Goal: Navigation & Orientation: Find specific page/section

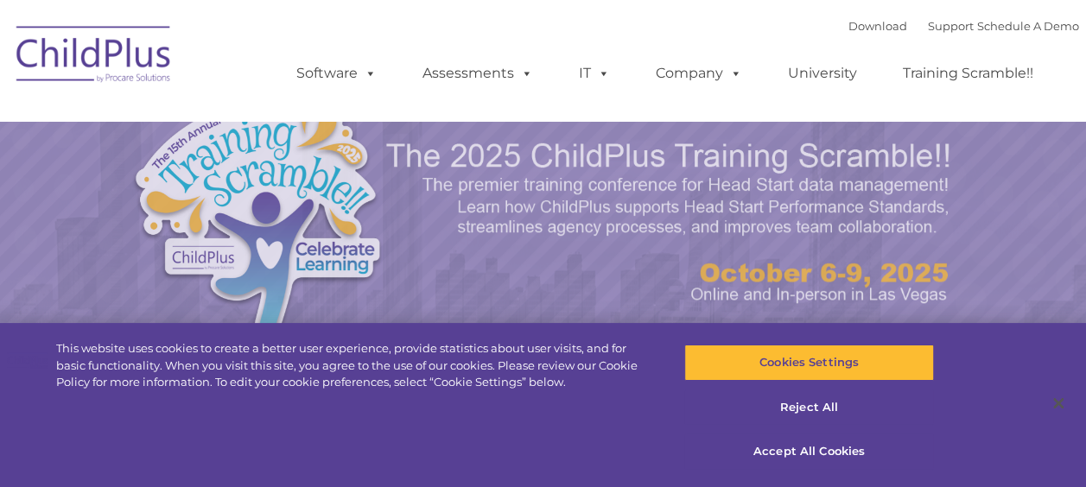
select select "MEDIUM"
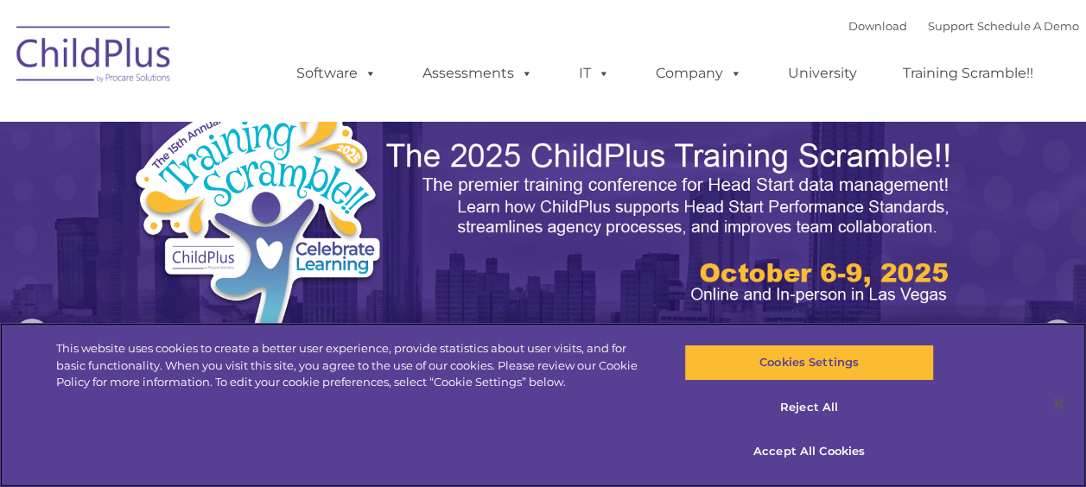
scroll to position [426, 0]
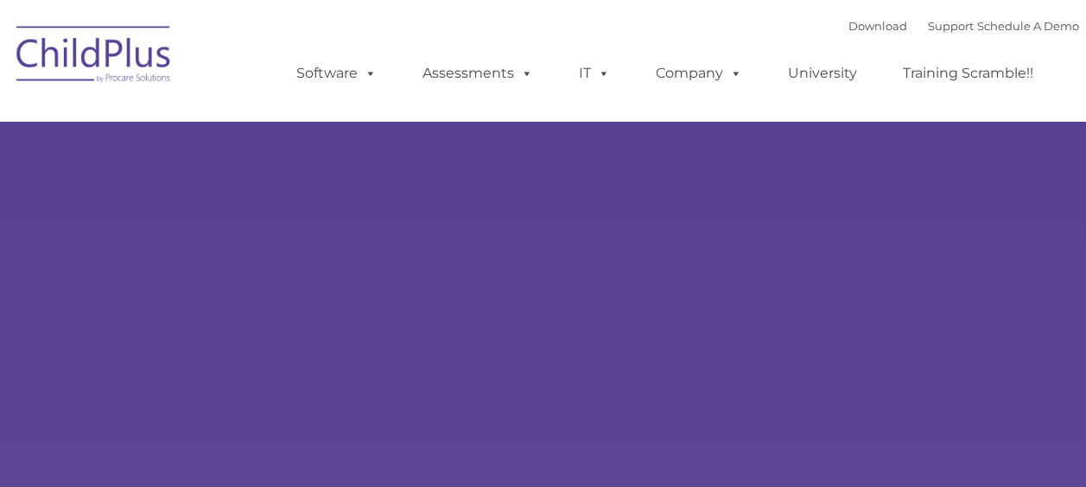
type input ""
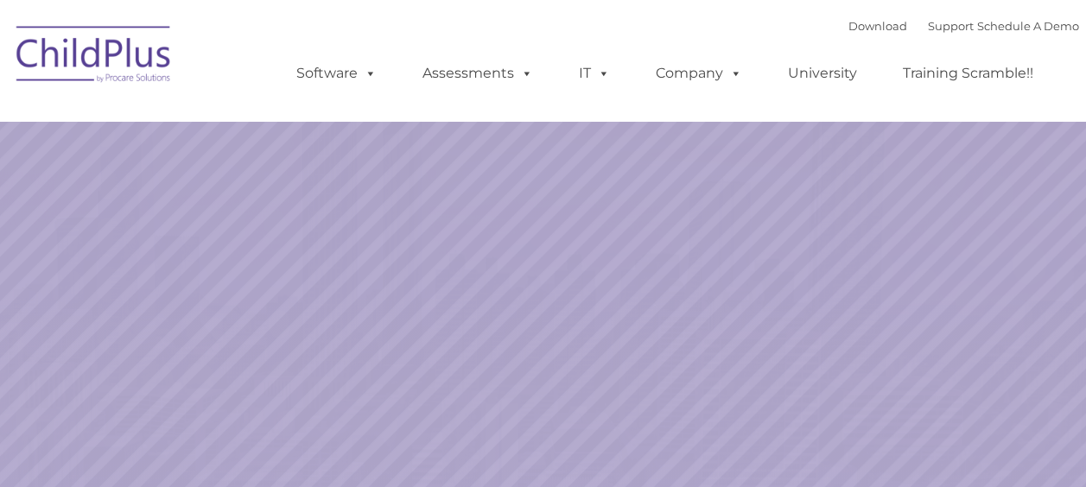
select select "MEDIUM"
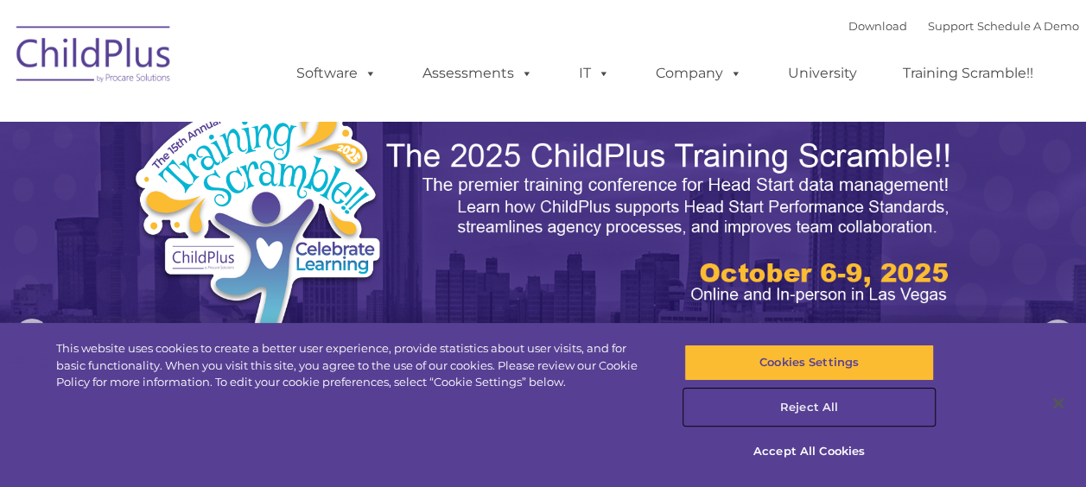
click at [812, 402] on button "Reject All" at bounding box center [810, 408] width 250 height 36
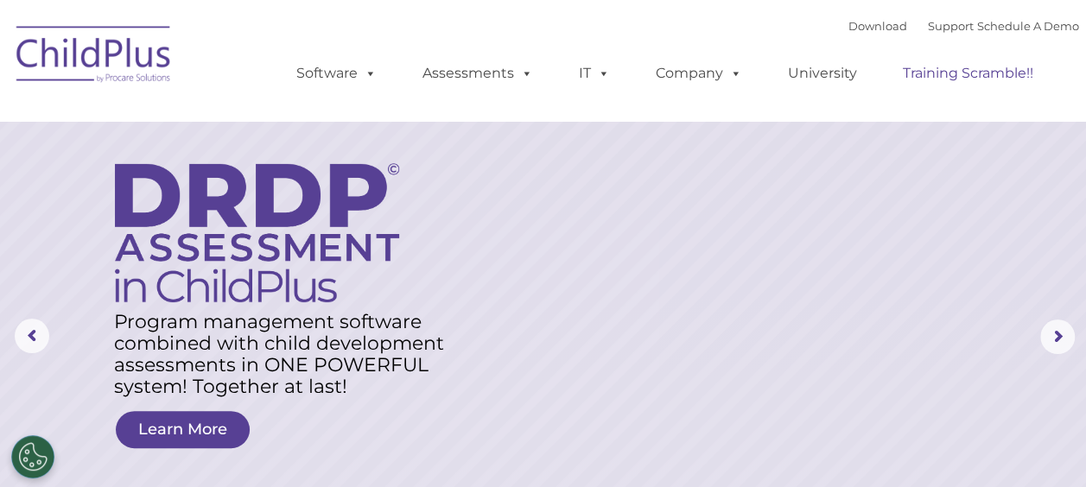
click at [895, 85] on link "Training Scramble!!" at bounding box center [968, 73] width 165 height 35
